Goal: Information Seeking & Learning: Find contact information

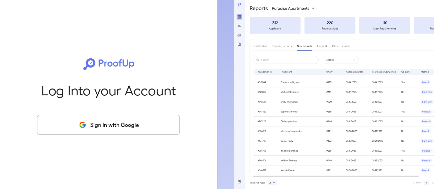
click at [112, 130] on button "Sign in with Google" at bounding box center [108, 125] width 143 height 20
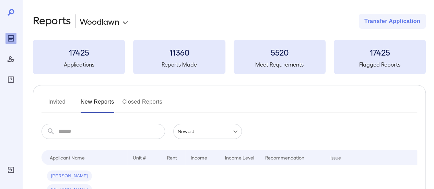
click at [61, 105] on button "Invited" at bounding box center [56, 104] width 31 height 16
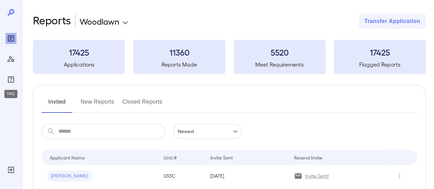
click at [12, 77] on icon "FAQ" at bounding box center [11, 79] width 6 height 6
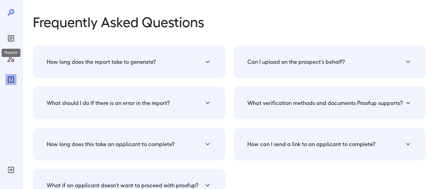
click at [12, 37] on icon "Reports" at bounding box center [10, 38] width 3 height 3
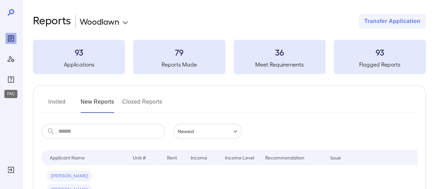
click at [14, 81] on icon "FAQ" at bounding box center [11, 79] width 6 height 6
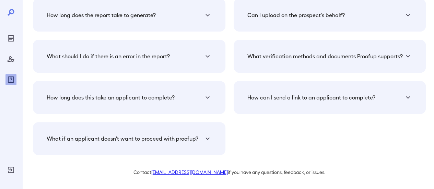
scroll to position [47, 0]
click at [185, 172] on link "[EMAIL_ADDRESS][DOMAIN_NAME]" at bounding box center [189, 172] width 76 height 6
click at [312, 133] on div "Can I upload on the prospect's behalf? Yes you can upload the documents on thei…" at bounding box center [325, 72] width 201 height 165
drag, startPoint x: 214, startPoint y: 171, endPoint x: 164, endPoint y: 171, distance: 50.4
click at [164, 171] on p "Contact [EMAIL_ADDRESS][DOMAIN_NAME] if you have any questions, feedback, or is…" at bounding box center [229, 172] width 393 height 7
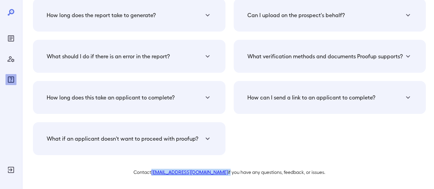
copy p "[EMAIL_ADDRESS][DOMAIN_NAME] i"
